Goal: Information Seeking & Learning: Learn about a topic

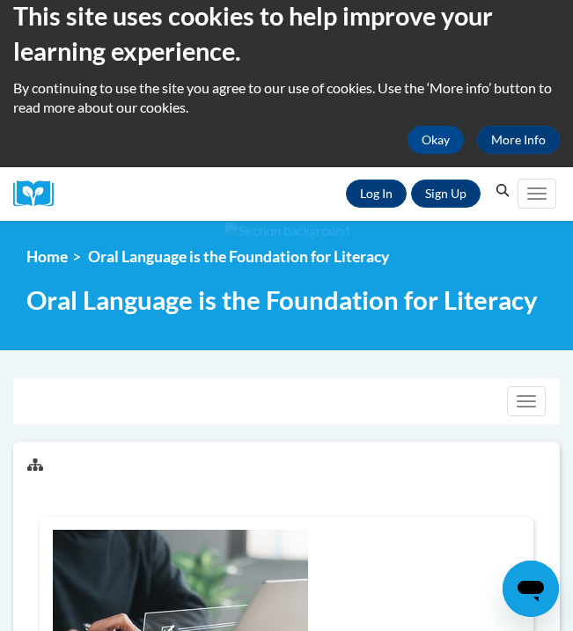
scroll to position [9, 0]
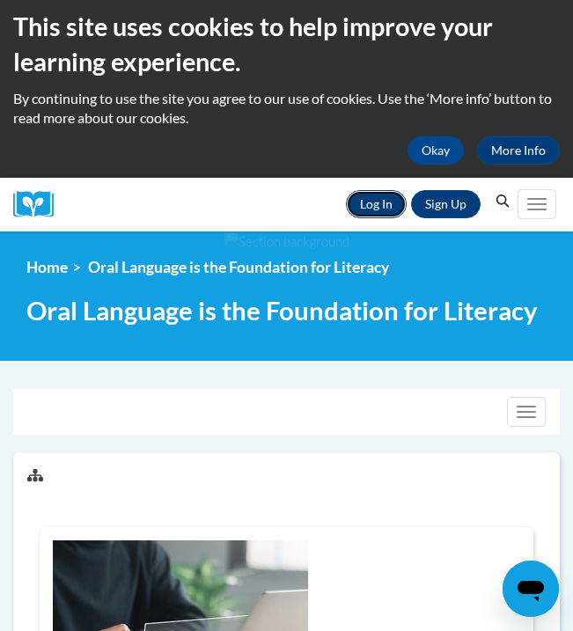
click at [375, 214] on link "Log In" at bounding box center [376, 204] width 61 height 28
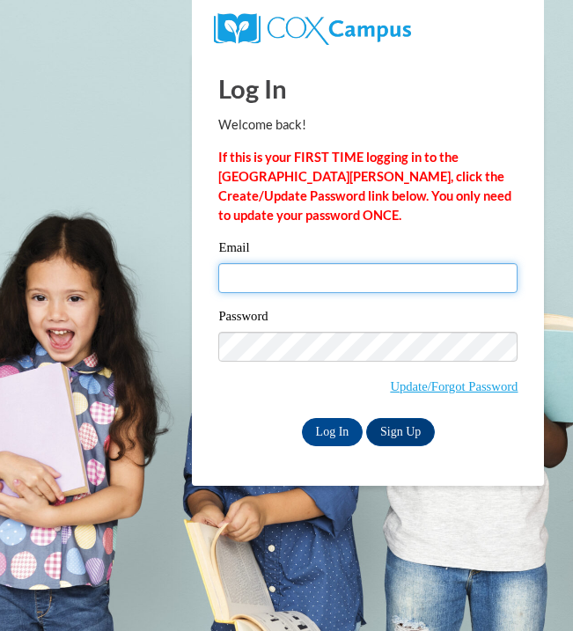
click at [322, 285] on input "Email" at bounding box center [367, 278] width 299 height 30
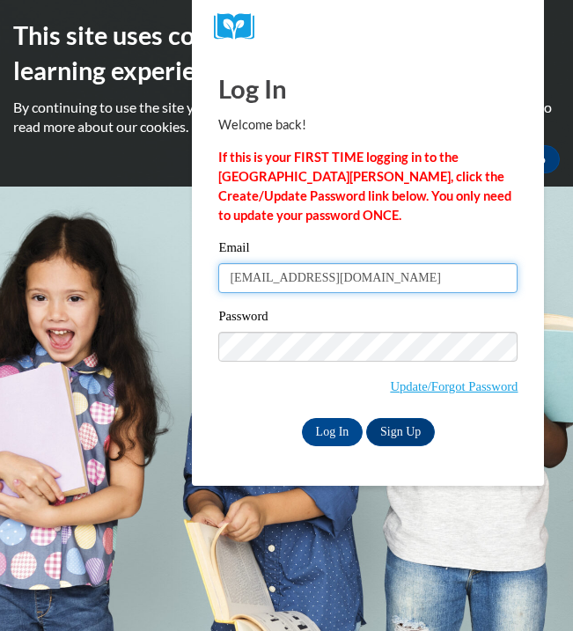
type input "920135149@student.ccga.edu"
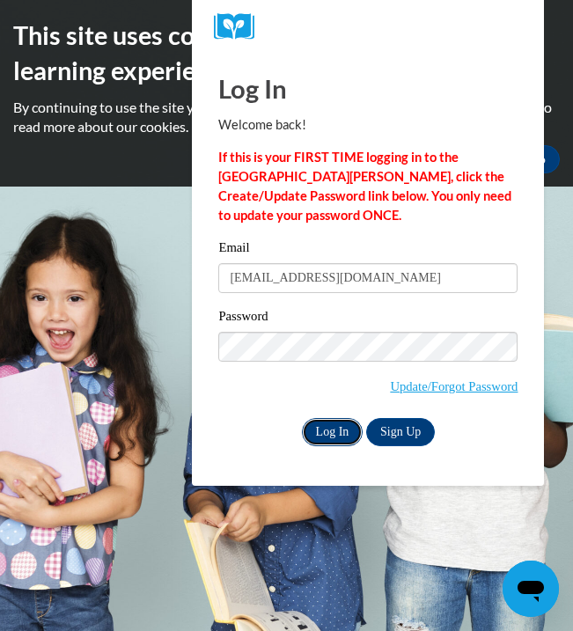
click at [336, 425] on input "Log In" at bounding box center [333, 432] width 62 height 28
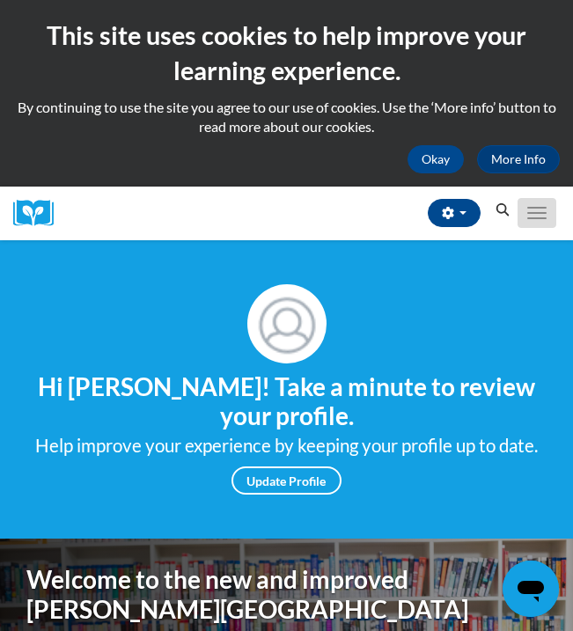
click at [540, 208] on span "Main menu" at bounding box center [536, 208] width 19 height 2
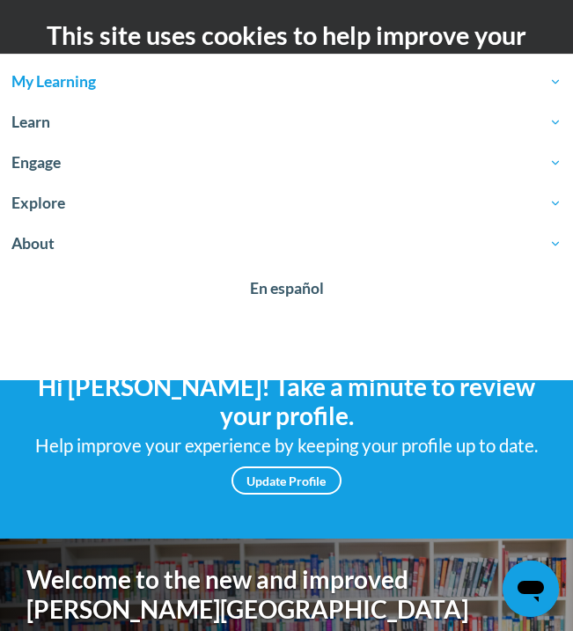
click at [121, 85] on span "My Learning" at bounding box center [286, 81] width 550 height 21
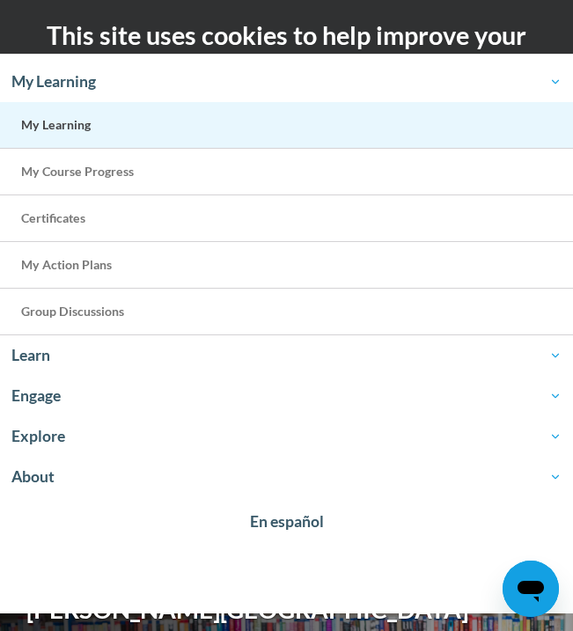
click at [125, 137] on link "My Learning" at bounding box center [286, 125] width 573 height 47
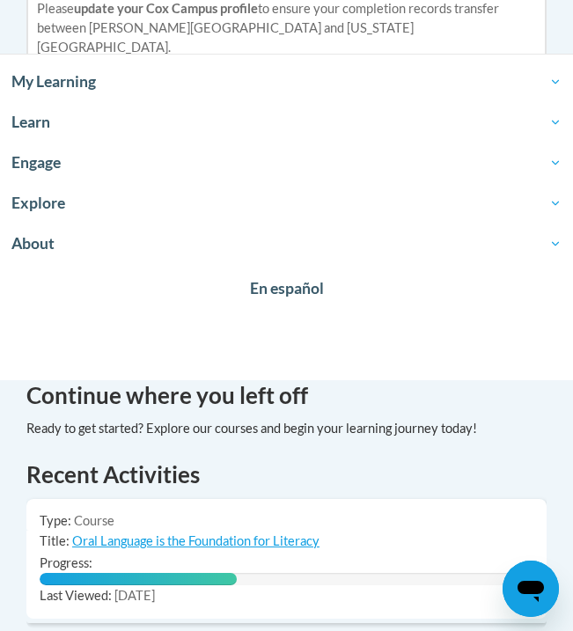
scroll to position [1174, 0]
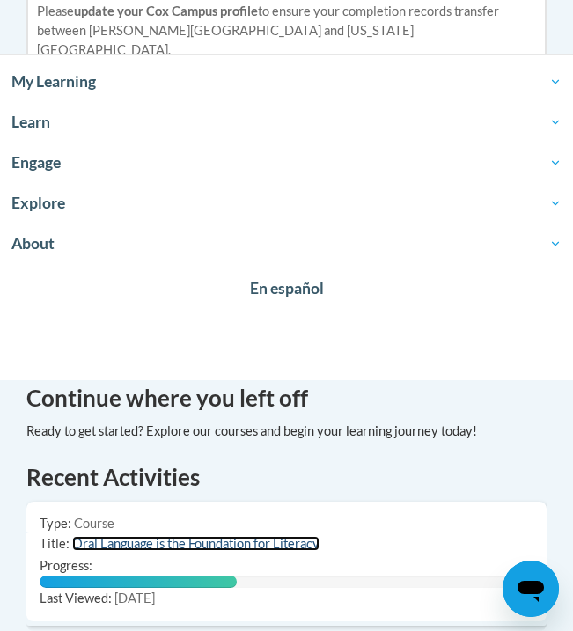
click at [160, 536] on link "Oral Language is the Foundation for Literacy" at bounding box center [195, 543] width 247 height 15
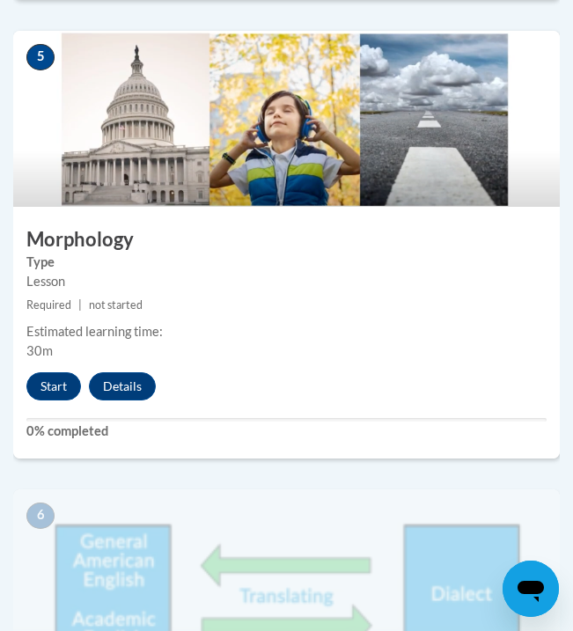
scroll to position [2433, 0]
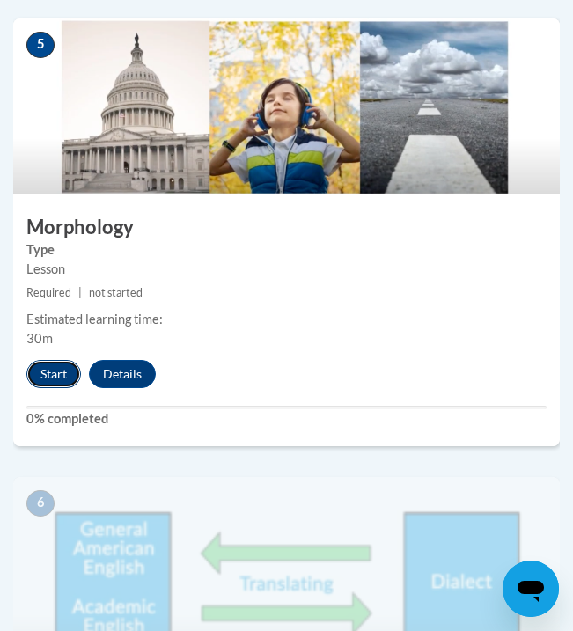
click at [65, 378] on button "Start" at bounding box center [53, 374] width 55 height 28
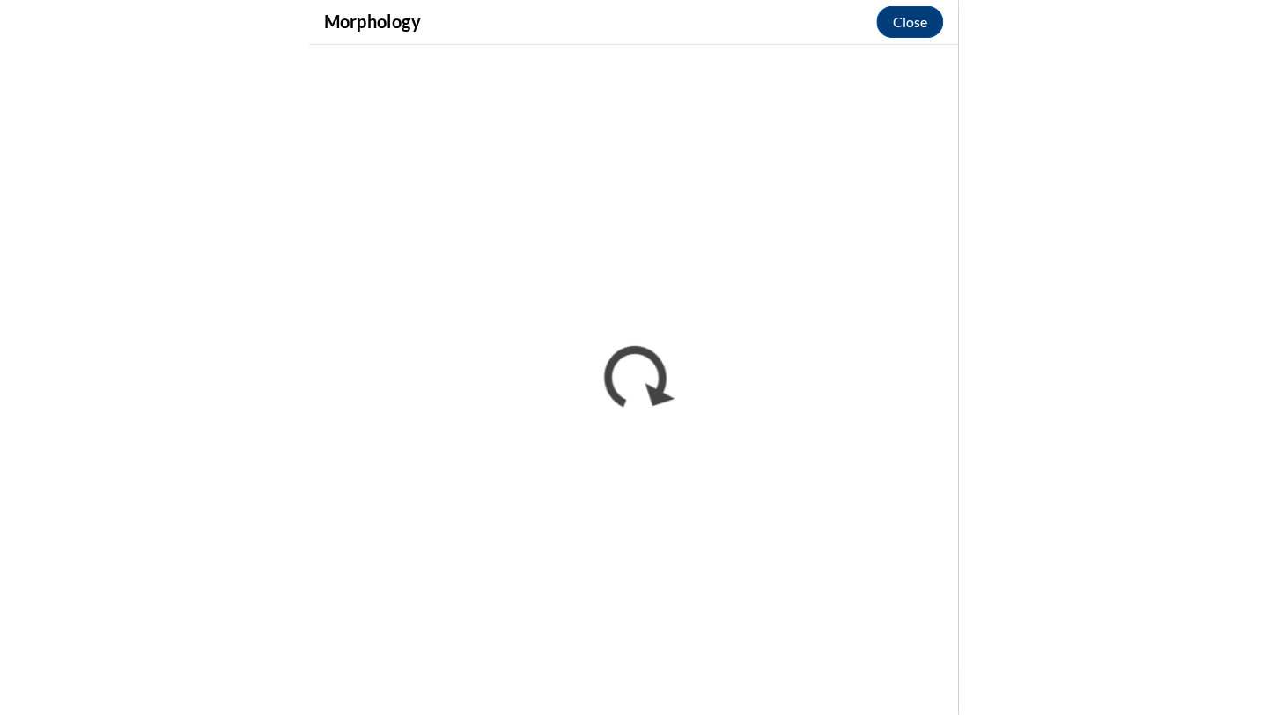
scroll to position [2081, 0]
